Goal: Information Seeking & Learning: Learn about a topic

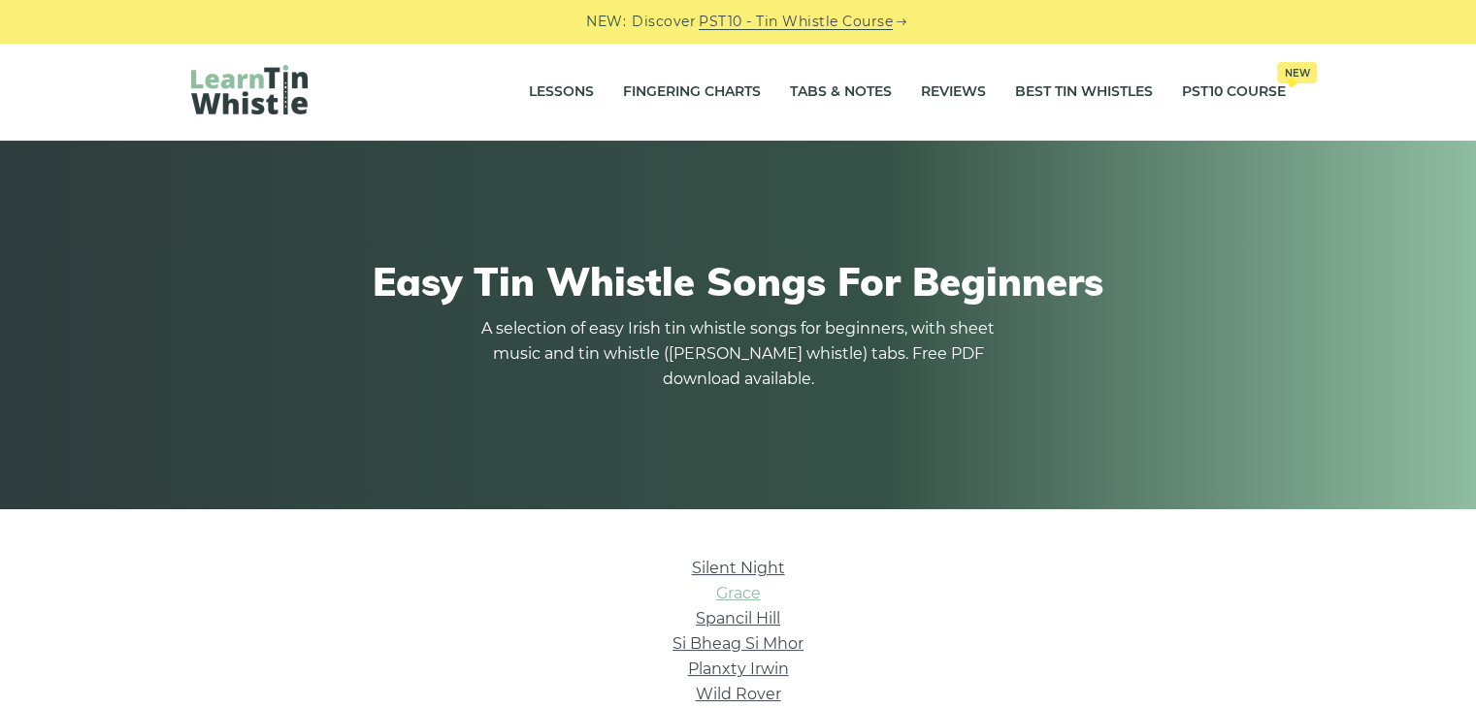
click at [744, 592] on link "Grace" at bounding box center [738, 593] width 45 height 18
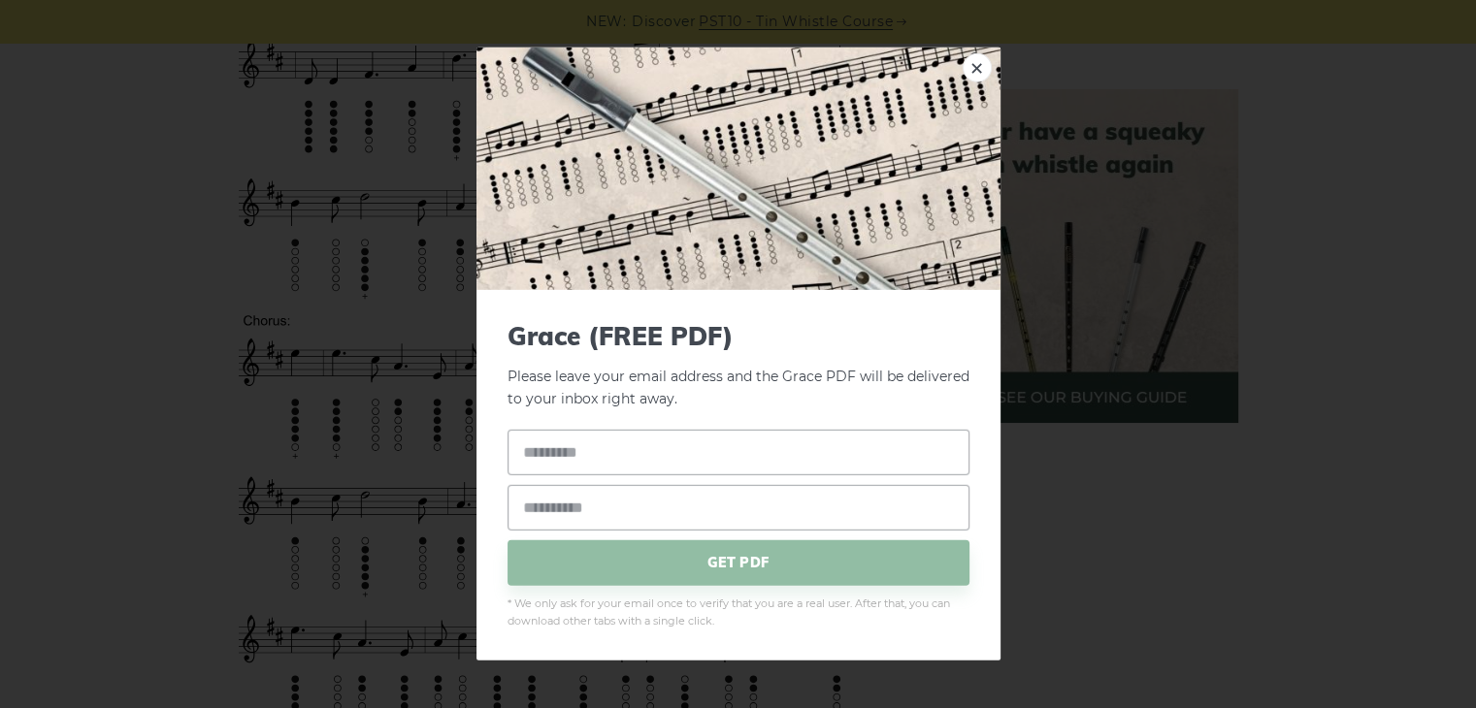
scroll to position [1051, 0]
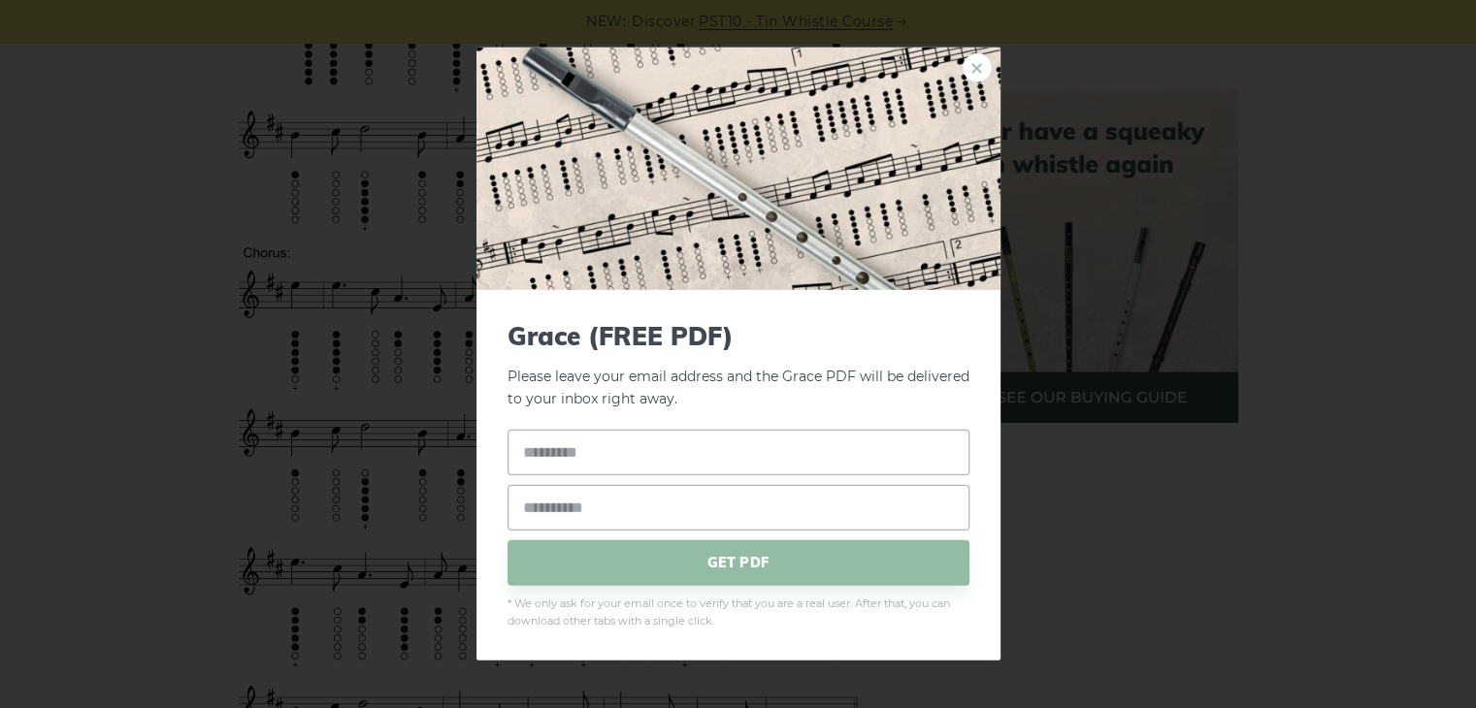
click at [973, 67] on link "×" at bounding box center [977, 67] width 29 height 29
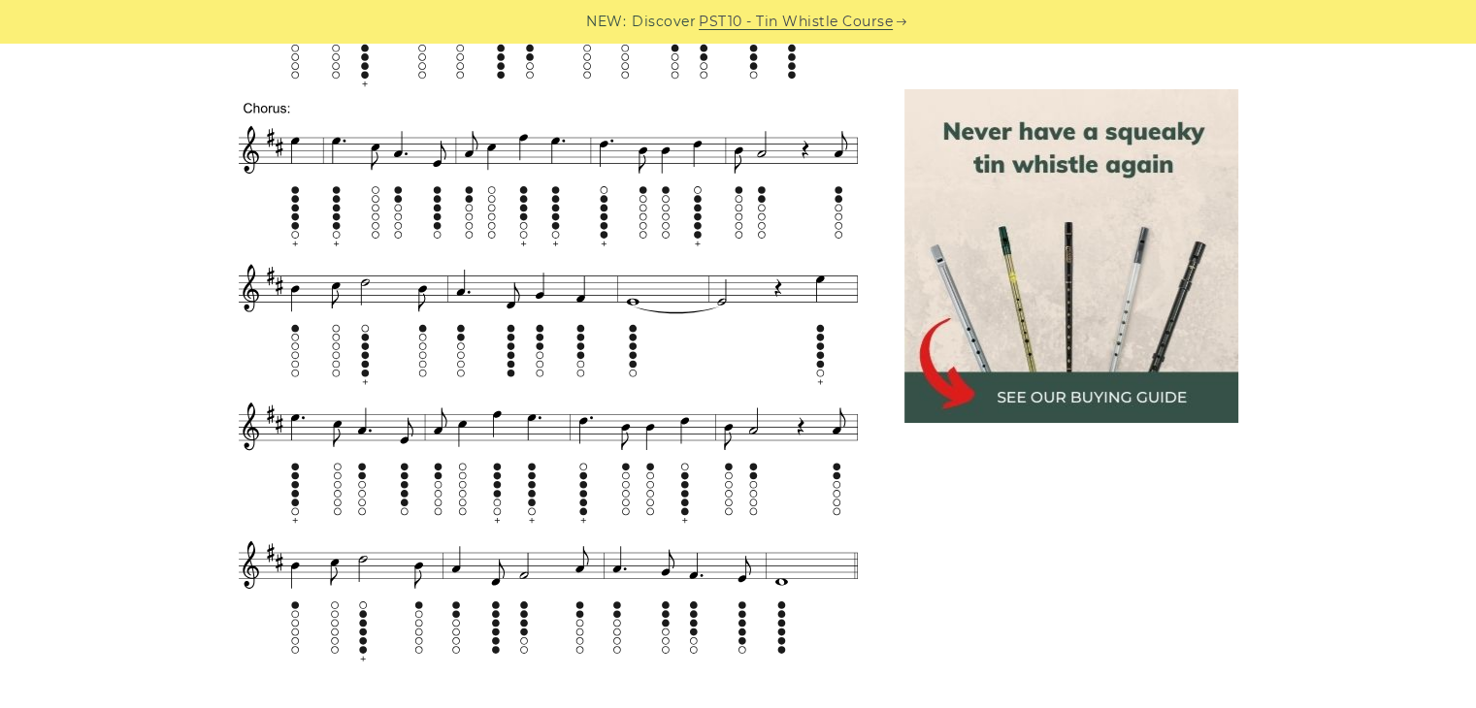
scroll to position [1211, 0]
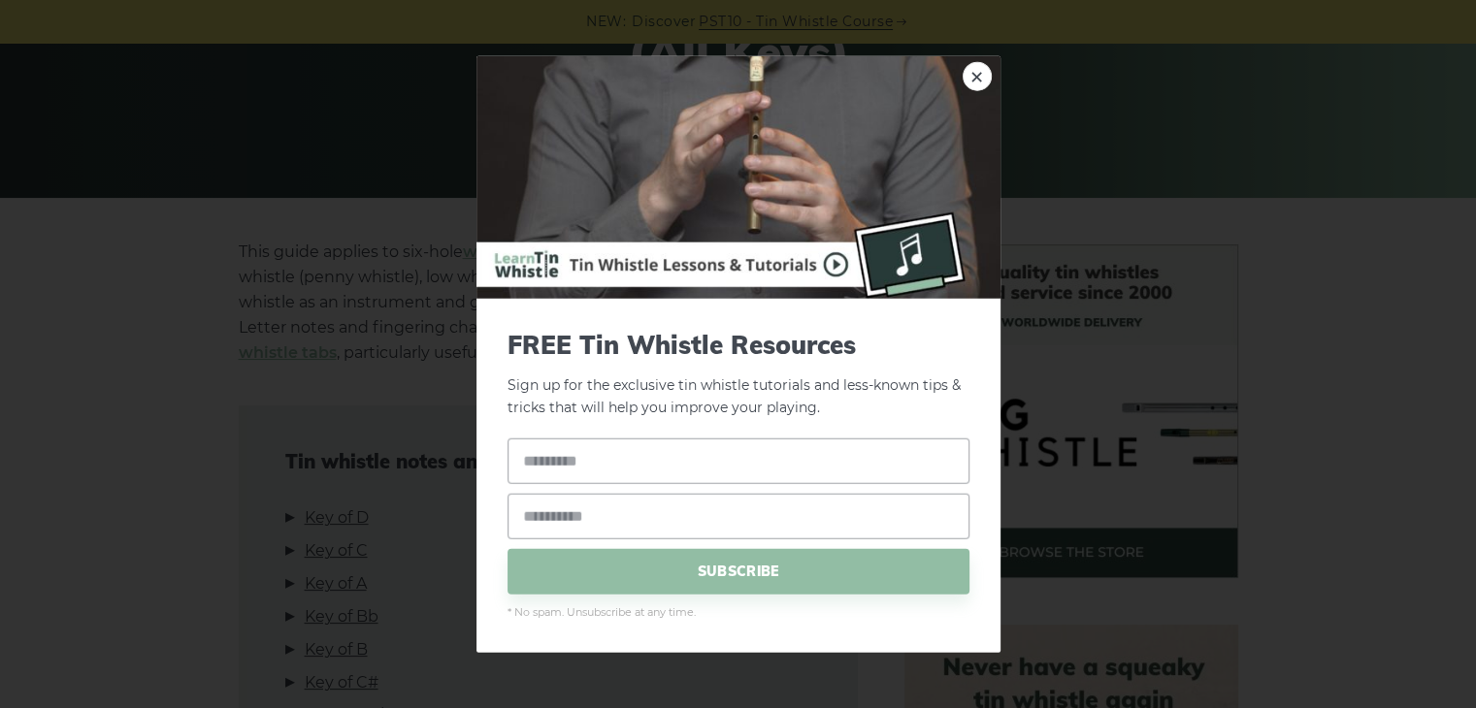
scroll to position [326, 0]
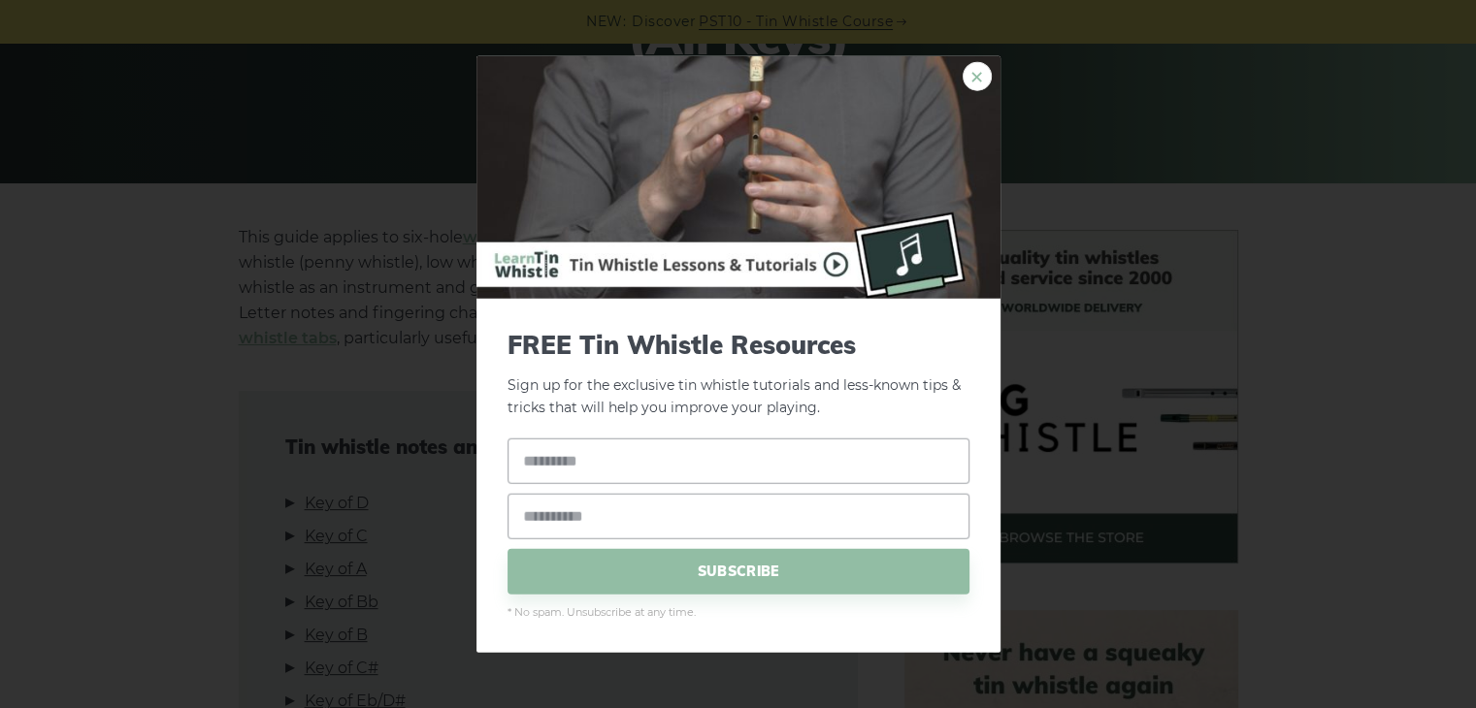
click at [980, 71] on link "×" at bounding box center [977, 76] width 29 height 29
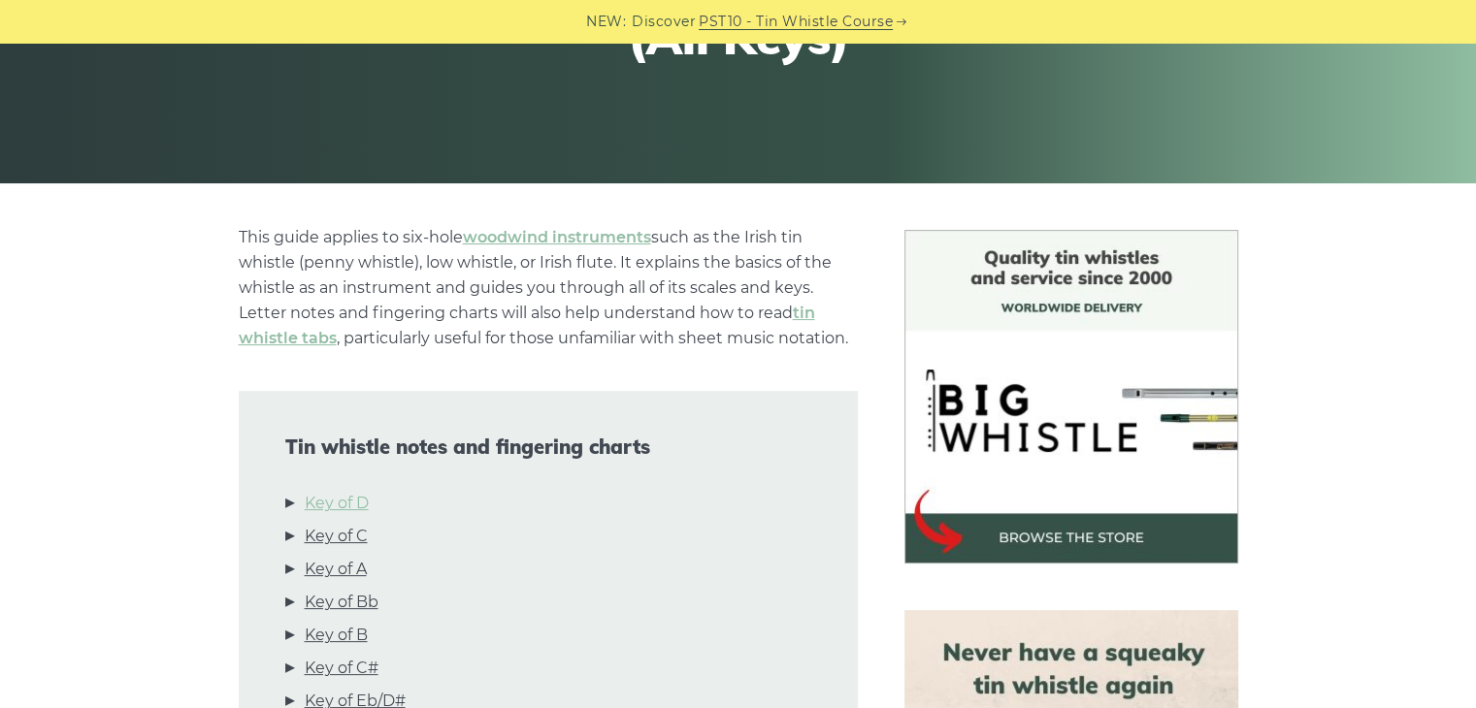
click at [342, 499] on link "Key of D" at bounding box center [337, 503] width 64 height 25
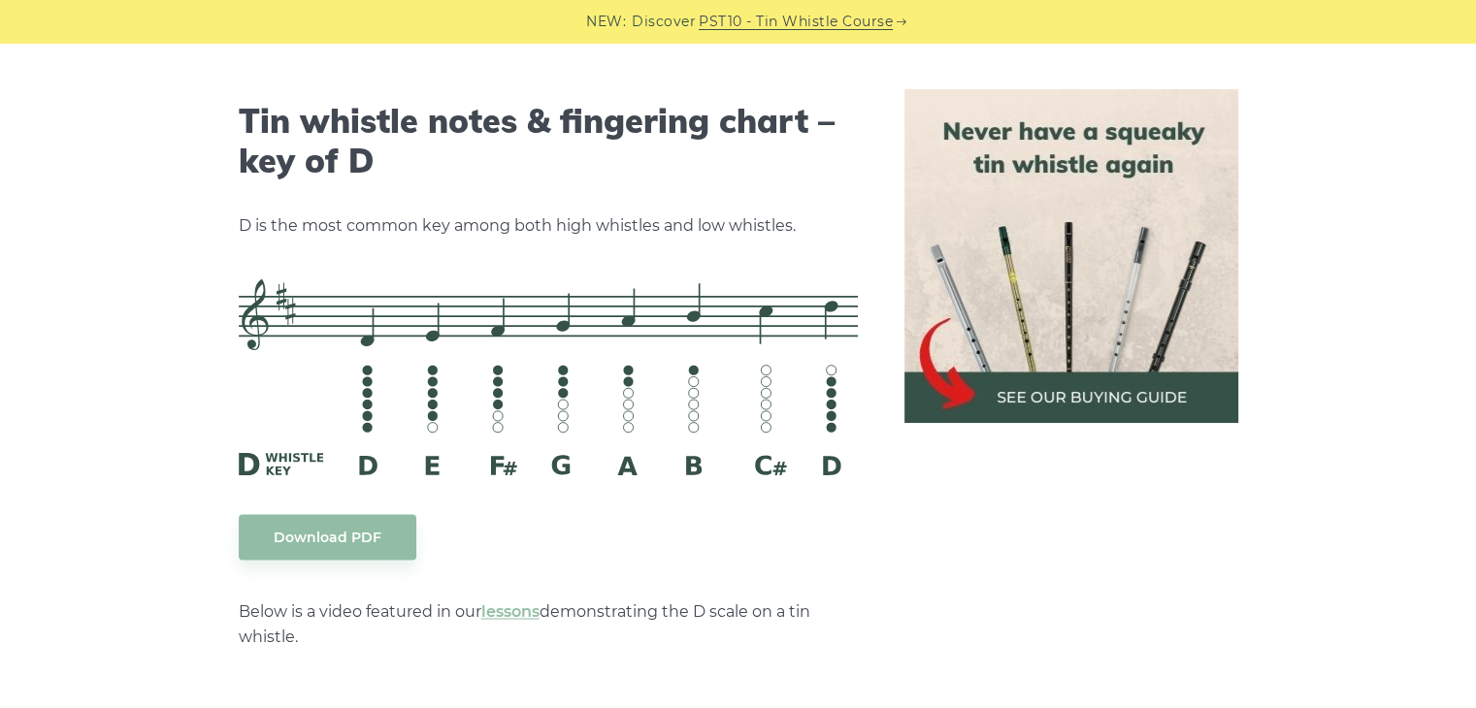
scroll to position [3024, 0]
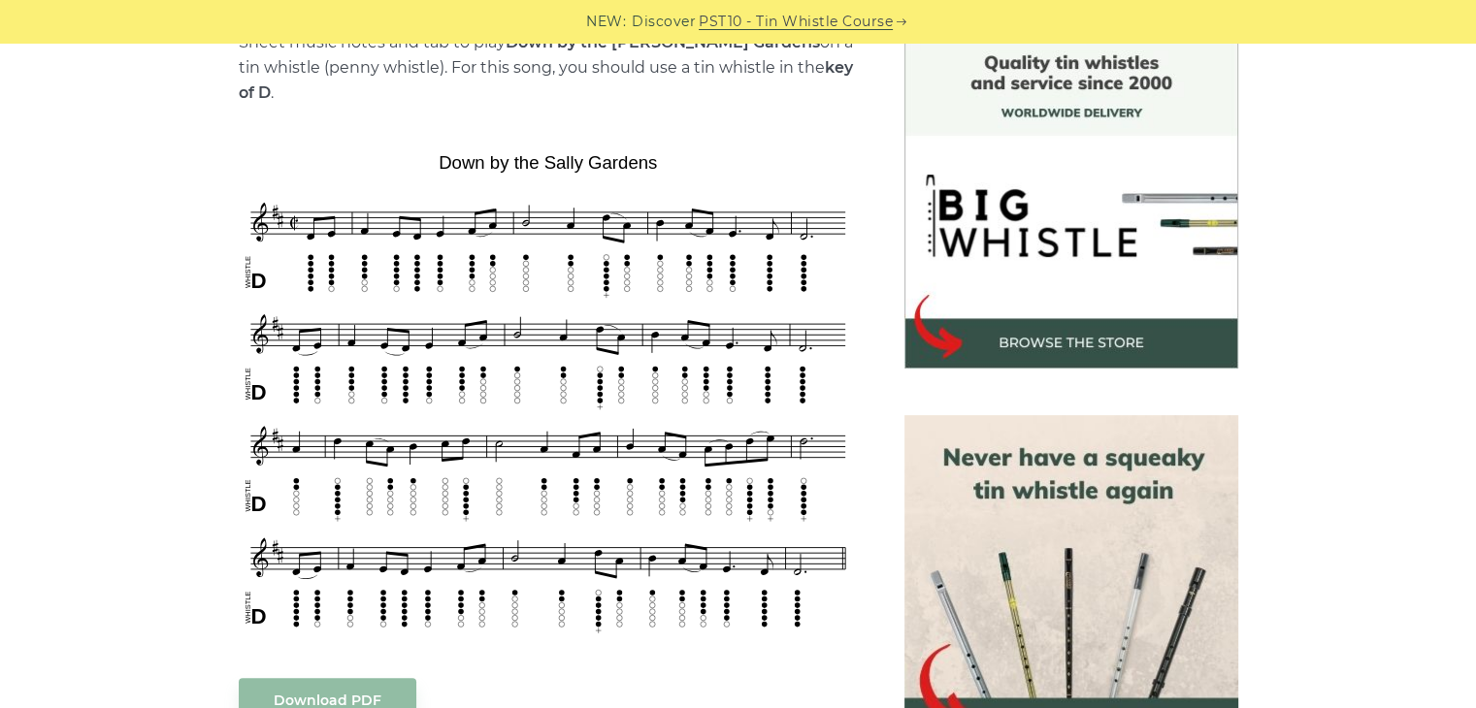
scroll to position [528, 0]
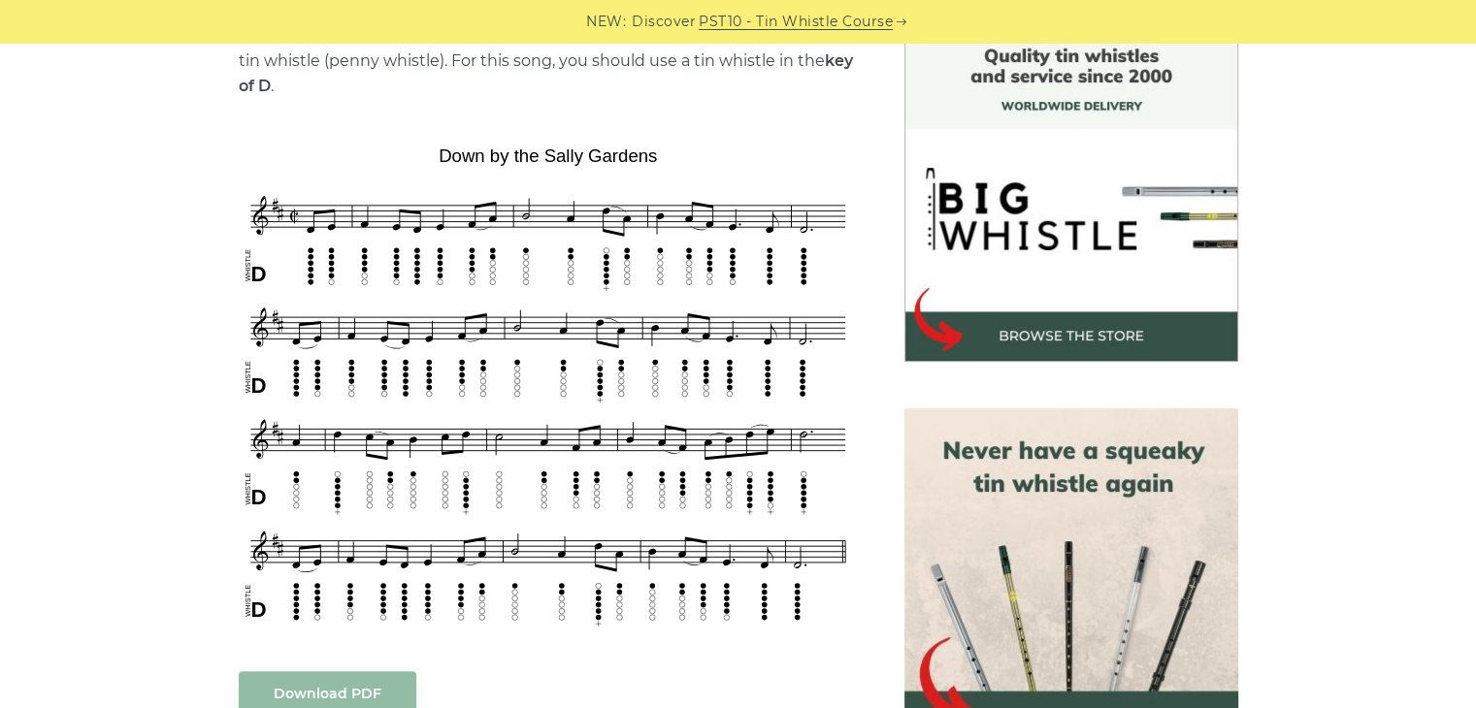
drag, startPoint x: 1490, startPoint y: 315, endPoint x: 1451, endPoint y: 232, distance: 92.0
click at [1451, 232] on div "Sheet music notes and tab to play Down by the Sally Gardens on a tin whistle (p…" at bounding box center [738, 693] width 1476 height 1331
click at [1431, 249] on div "Sheet music notes and tab to play Down by the Sally Gardens on a tin whistle (p…" at bounding box center [738, 693] width 1476 height 1331
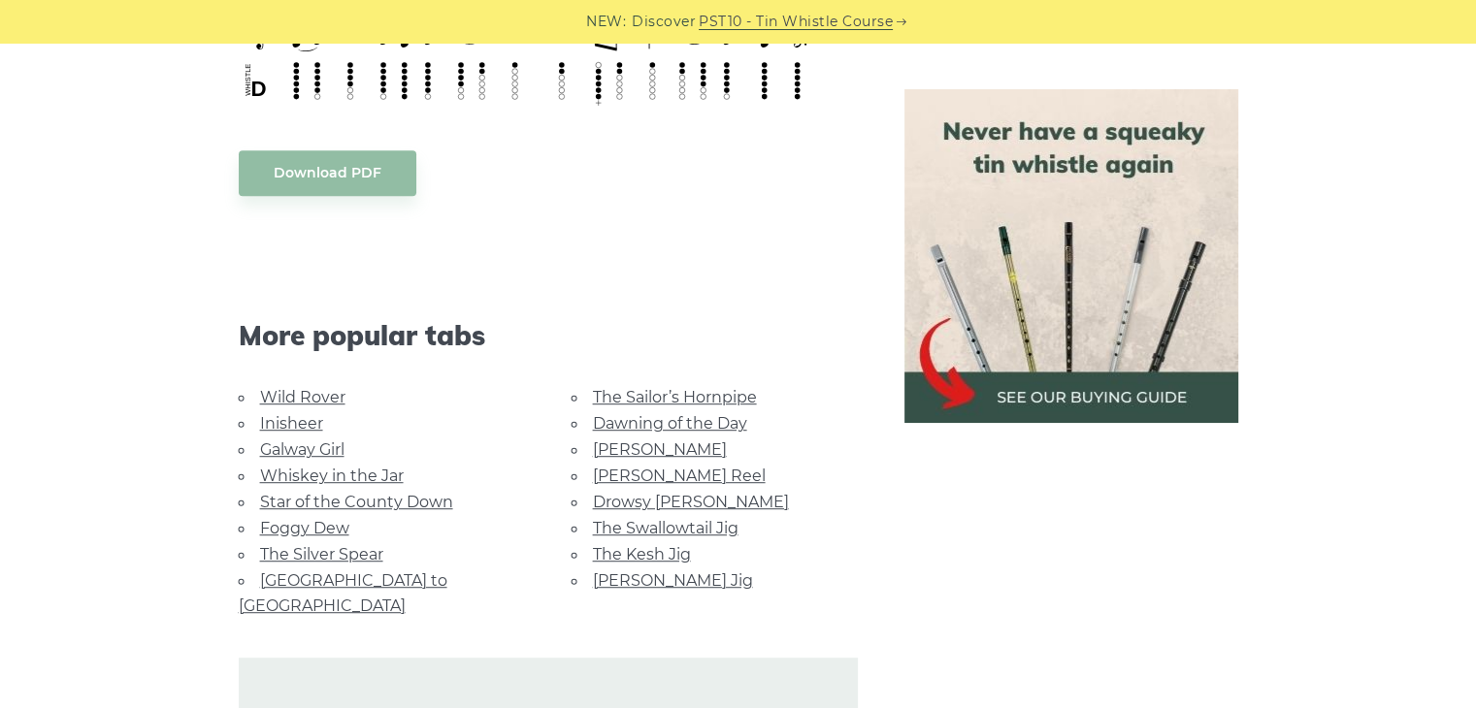
scroll to position [1060, 0]
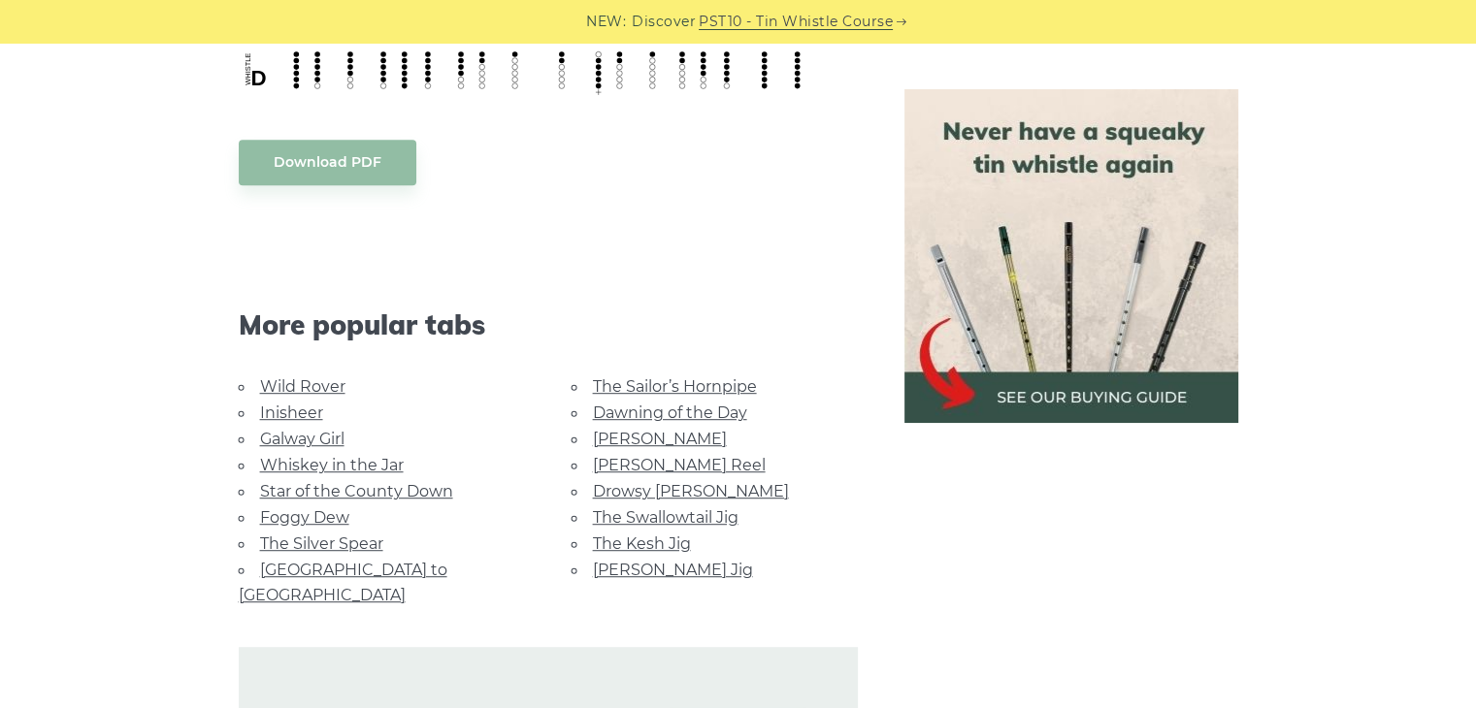
click at [726, 404] on link "Dawning of the Day" at bounding box center [670, 413] width 154 height 18
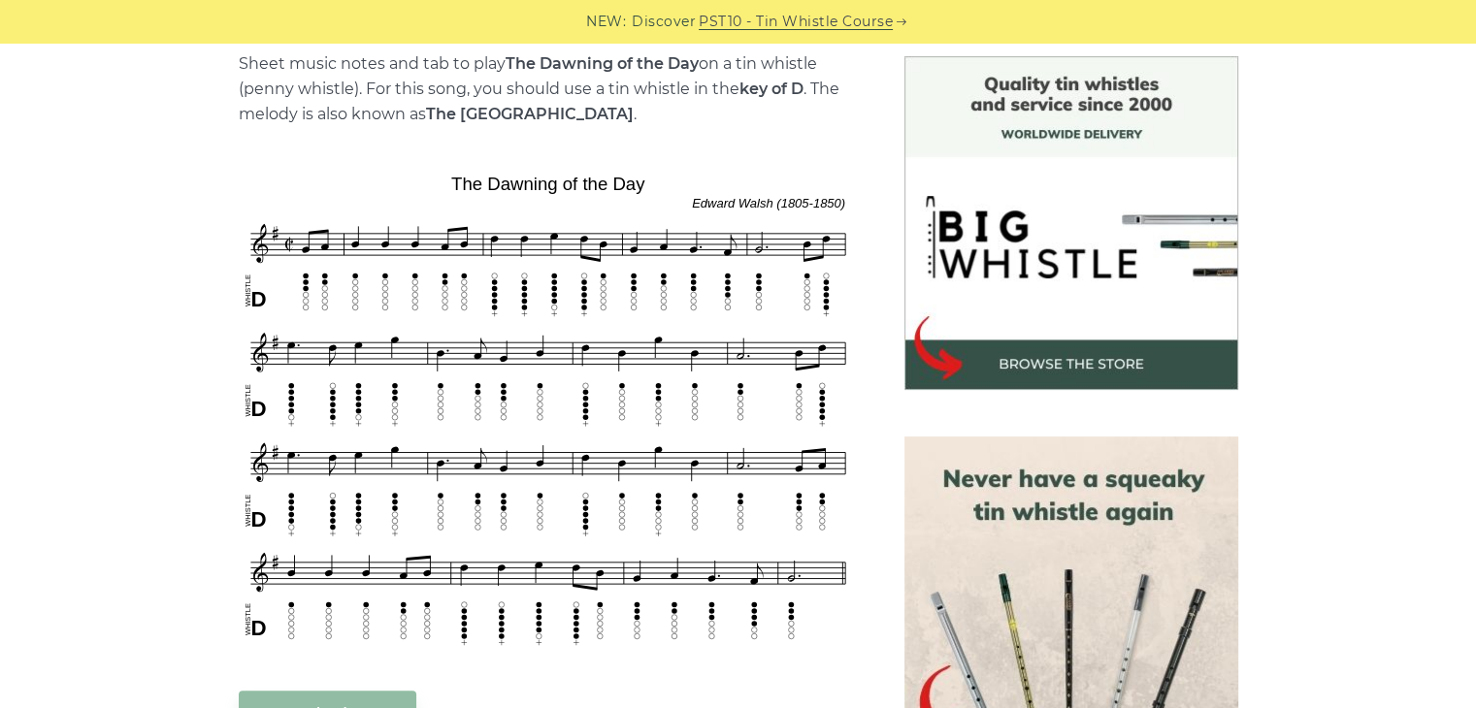
scroll to position [520, 0]
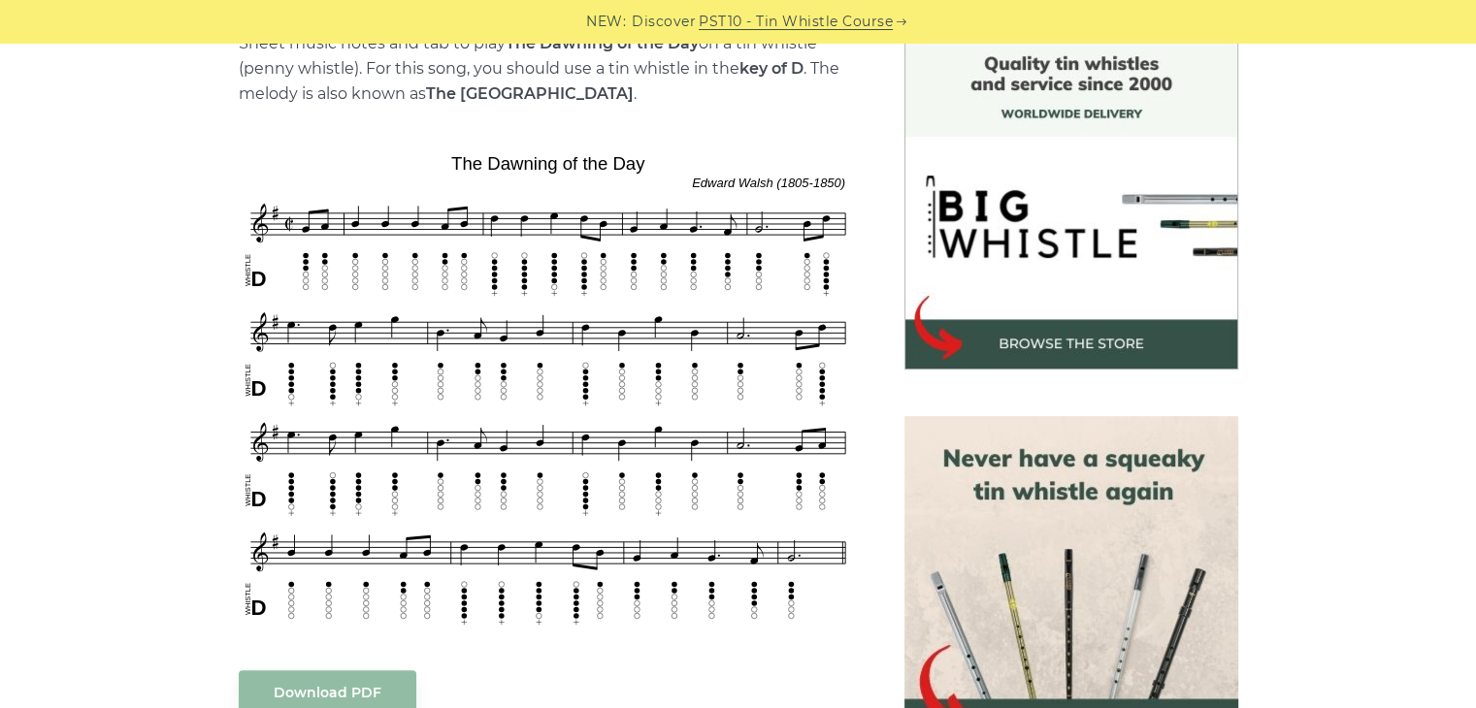
drag, startPoint x: 1484, startPoint y: 270, endPoint x: 1462, endPoint y: 232, distance: 43.5
click at [1462, 232] on div "Sheet music notes and tab to play The Dawning of the Day on a tin whistle ([PER…" at bounding box center [738, 697] width 1476 height 1323
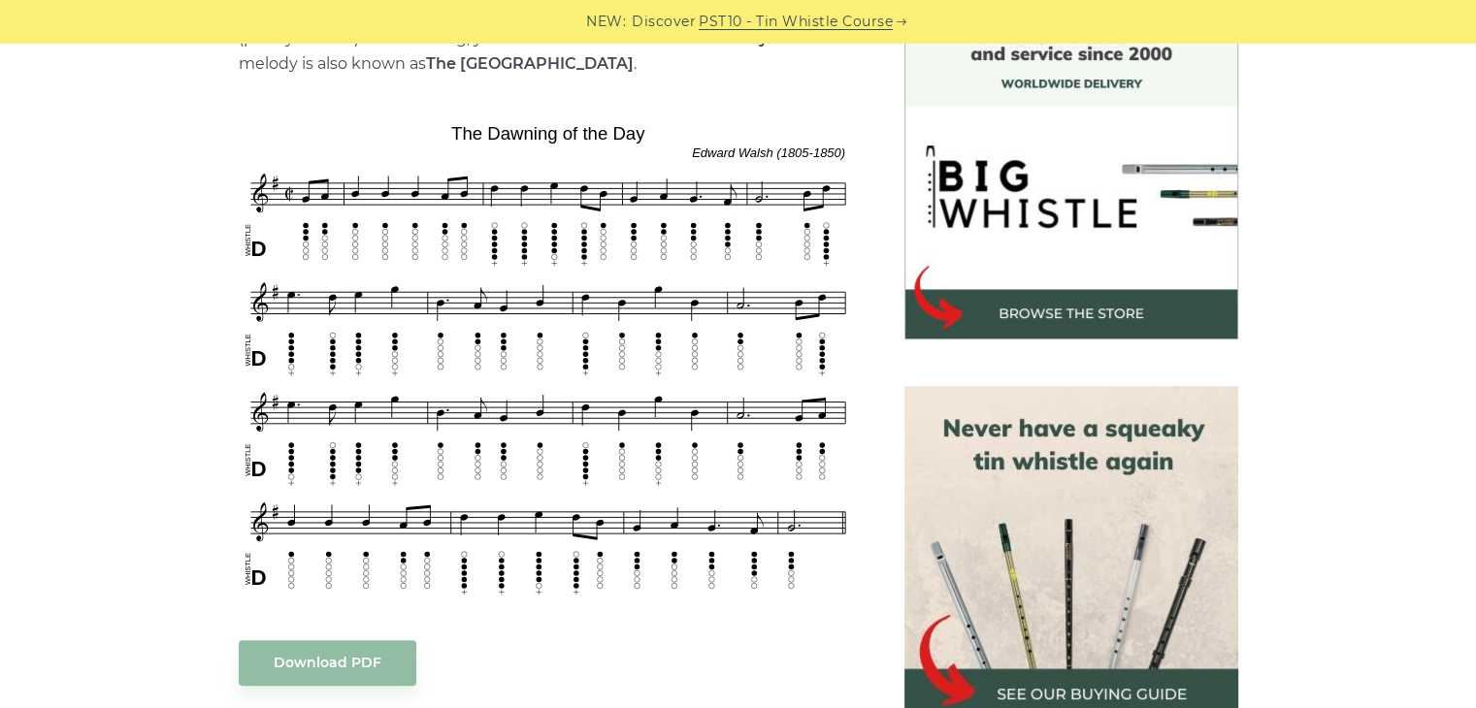
scroll to position [561, 0]
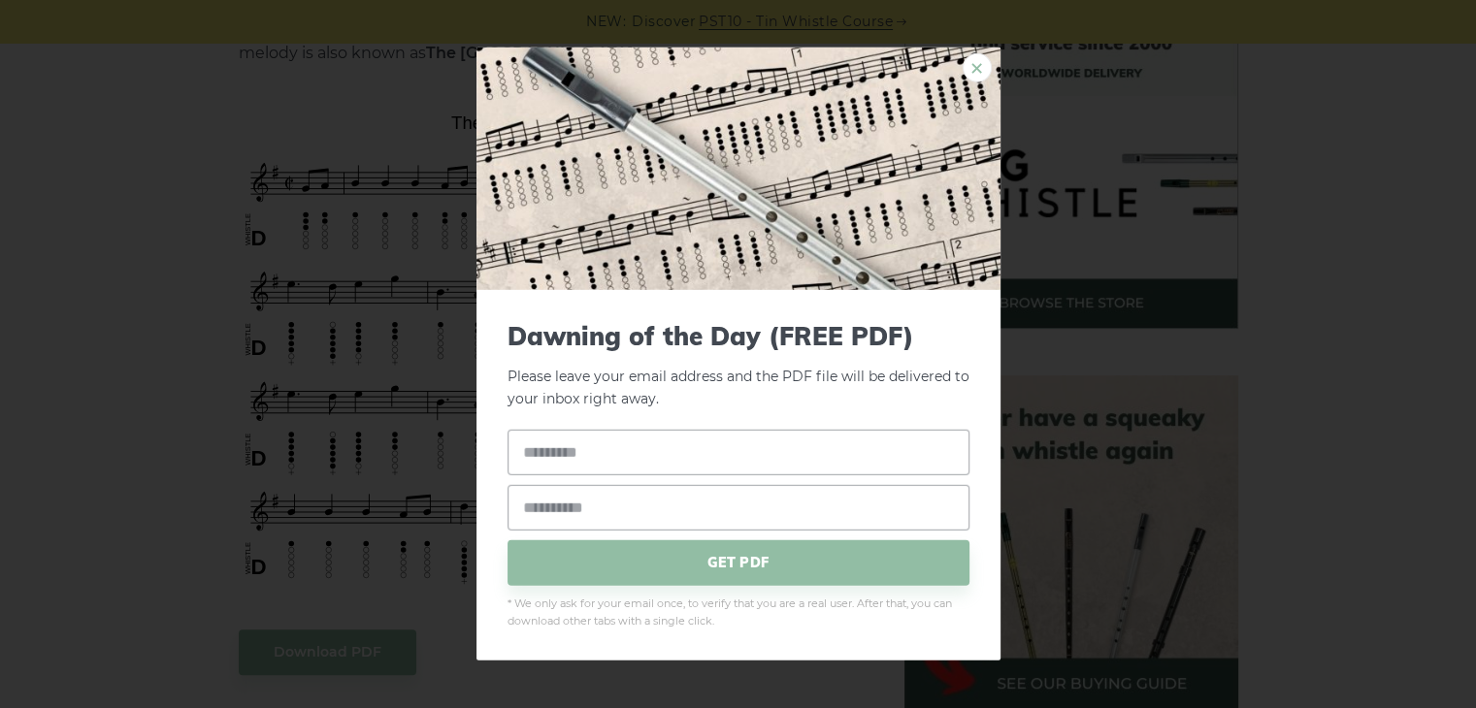
click at [978, 74] on link "×" at bounding box center [977, 67] width 29 height 29
